Goal: Task Accomplishment & Management: Manage account settings

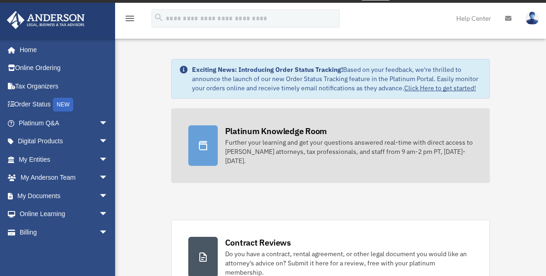
scroll to position [12, 0]
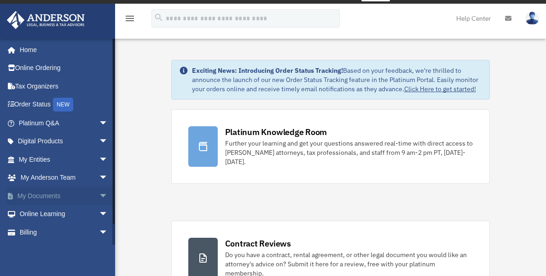
click at [99, 196] on span "arrow_drop_down" at bounding box center [108, 196] width 18 height 19
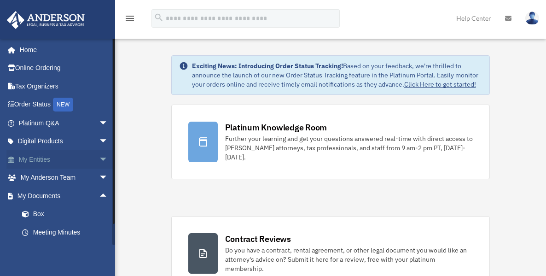
scroll to position [0, 0]
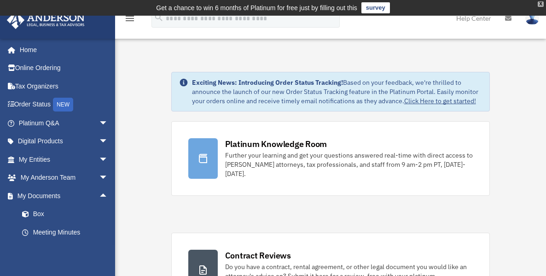
click at [541, 3] on div "X" at bounding box center [541, 4] width 6 height 6
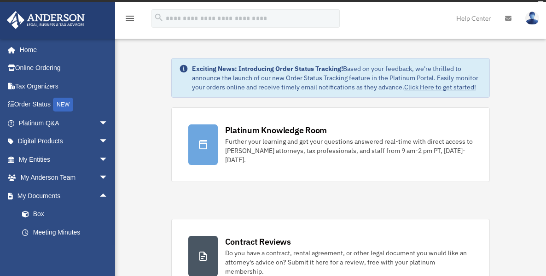
click at [534, 15] on img at bounding box center [533, 18] width 14 height 13
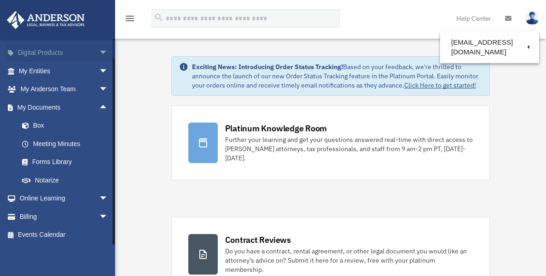
scroll to position [89, 0]
click at [99, 215] on span "arrow_drop_down" at bounding box center [108, 215] width 18 height 19
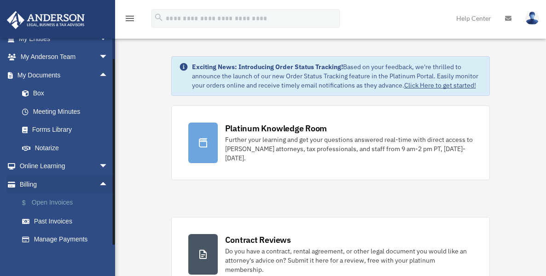
scroll to position [144, 0]
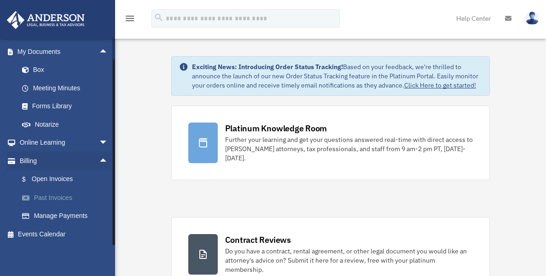
click at [63, 200] on link "Past Invoices" at bounding box center [67, 197] width 109 height 18
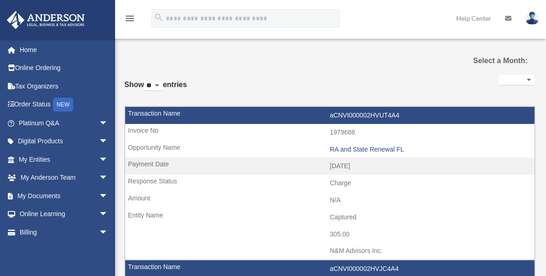
select select
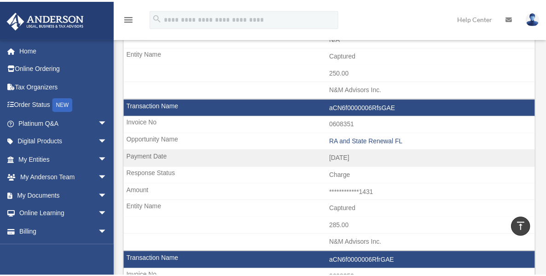
scroll to position [929, 0]
